Goal: Navigation & Orientation: Find specific page/section

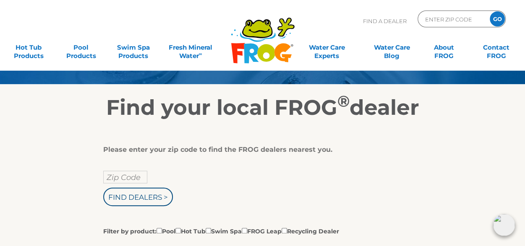
scroll to position [84, 0]
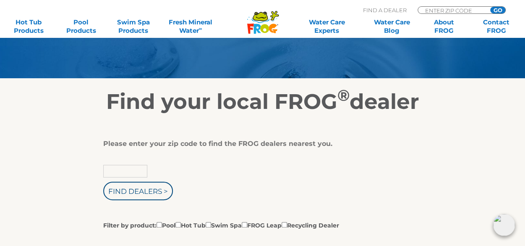
click at [134, 172] on input "text" at bounding box center [125, 171] width 44 height 13
type input "58012"
click at [135, 189] on input "Find Dealers >" at bounding box center [138, 190] width 70 height 18
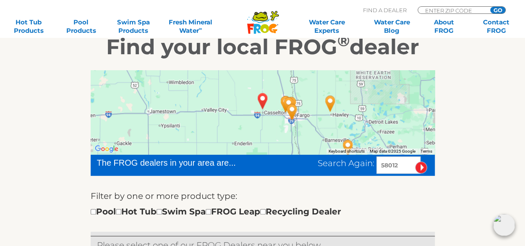
scroll to position [126, 0]
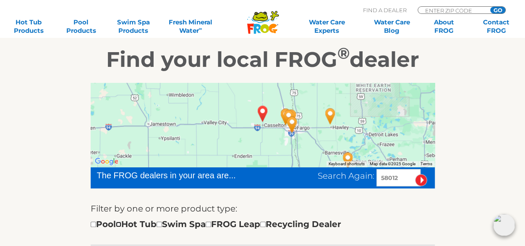
click at [121, 225] on input "checkbox" at bounding box center [118, 223] width 5 height 5
checkbox input "true"
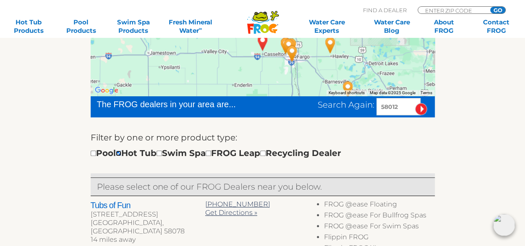
scroll to position [210, 0]
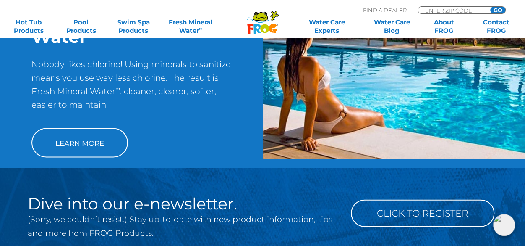
scroll to position [754, 0]
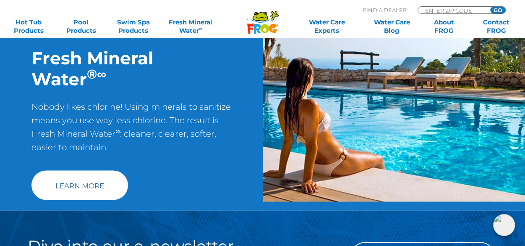
click at [70, 177] on link "Learn More" at bounding box center [79, 184] width 97 height 29
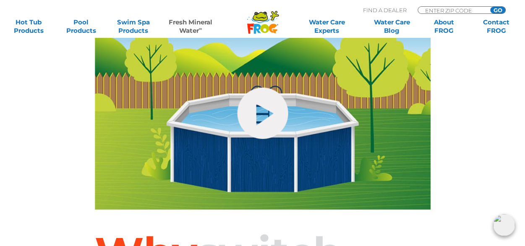
scroll to position [420, 0]
